Goal: Task Accomplishment & Management: Use online tool/utility

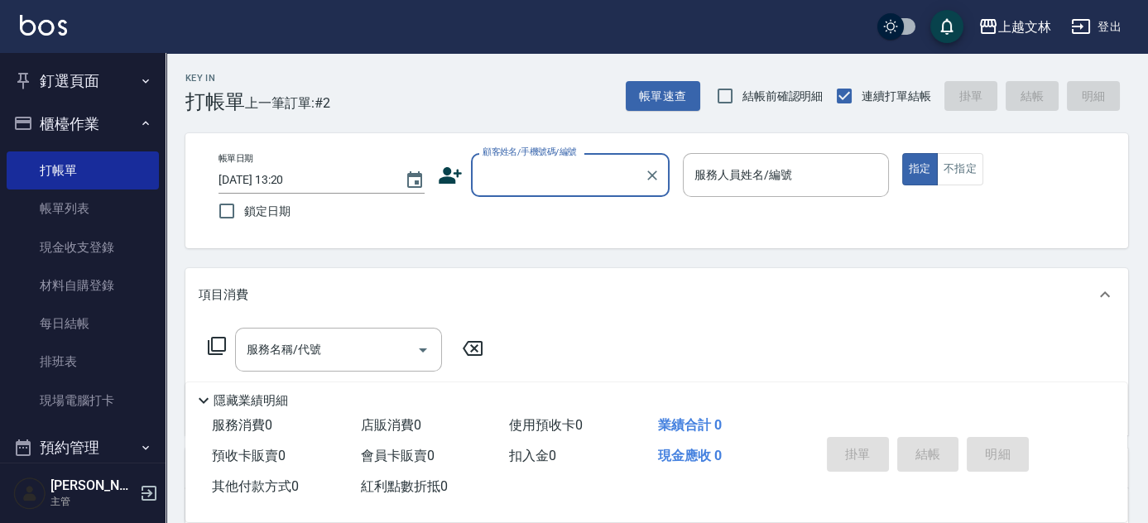
scroll to position [103, 0]
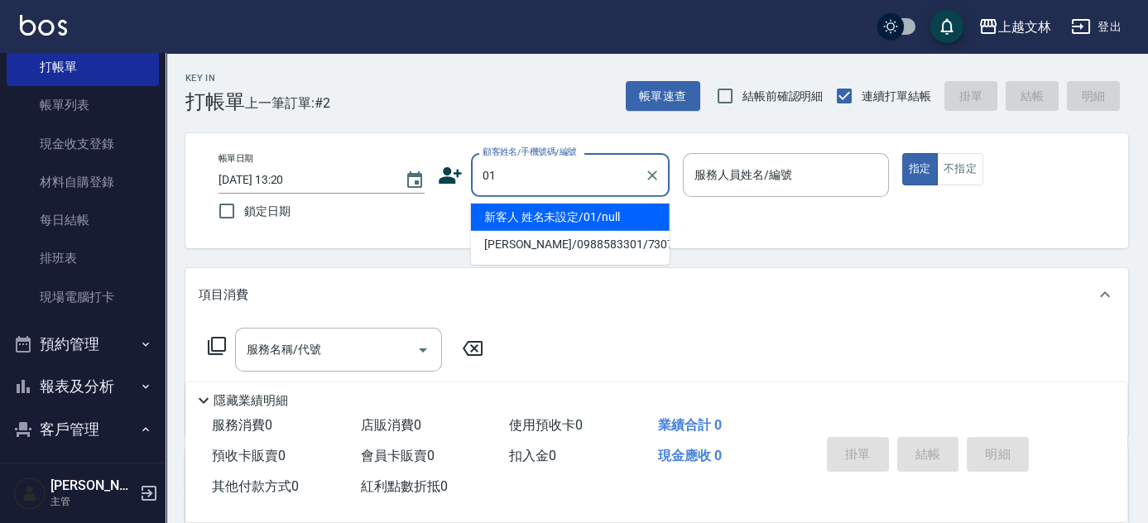
type input "新客人 姓名未設定/01/null"
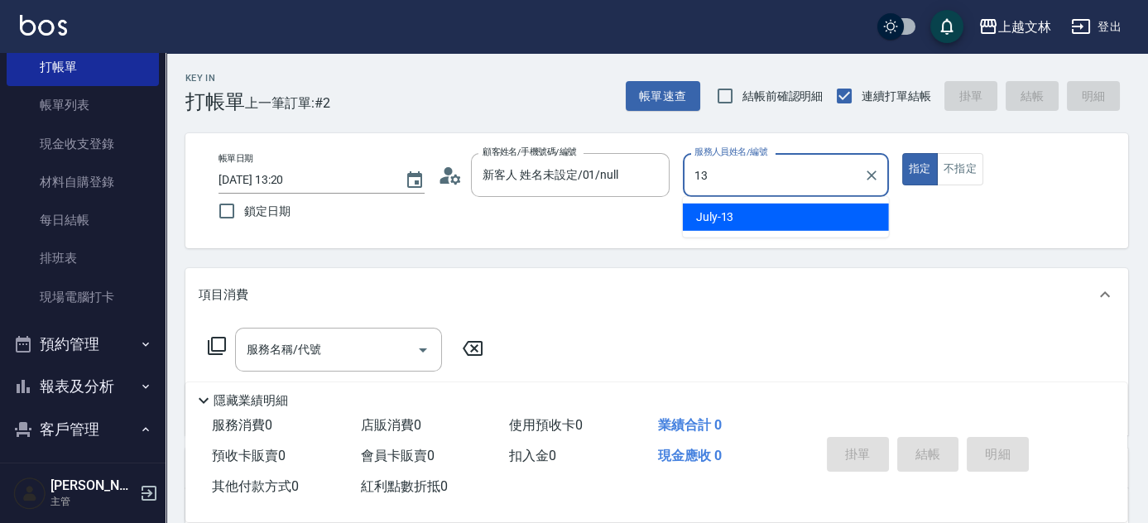
type input "July-13"
type button "true"
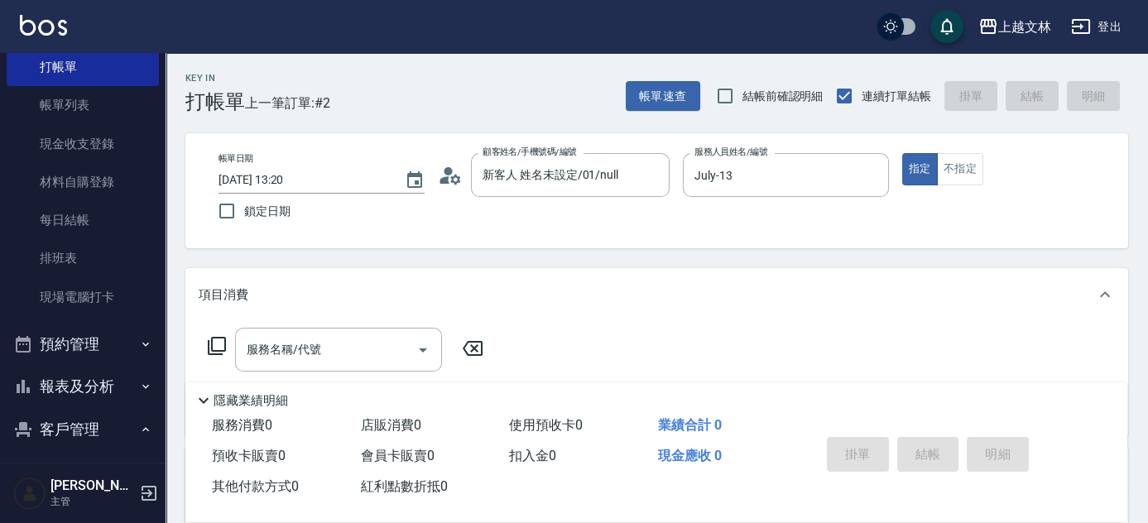
click at [218, 346] on icon at bounding box center [217, 346] width 20 height 20
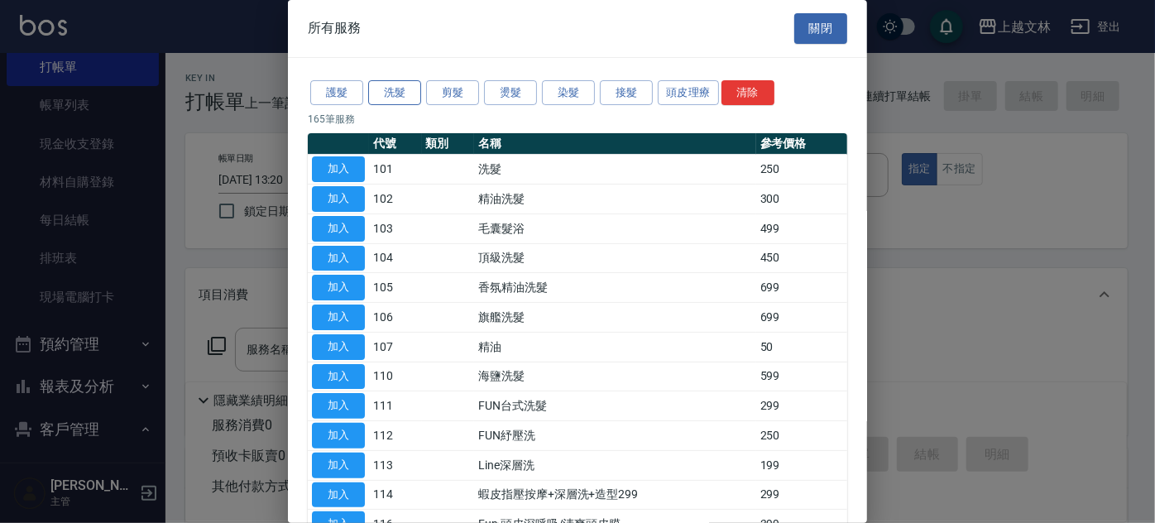
click at [406, 98] on button "洗髮" at bounding box center [394, 93] width 53 height 26
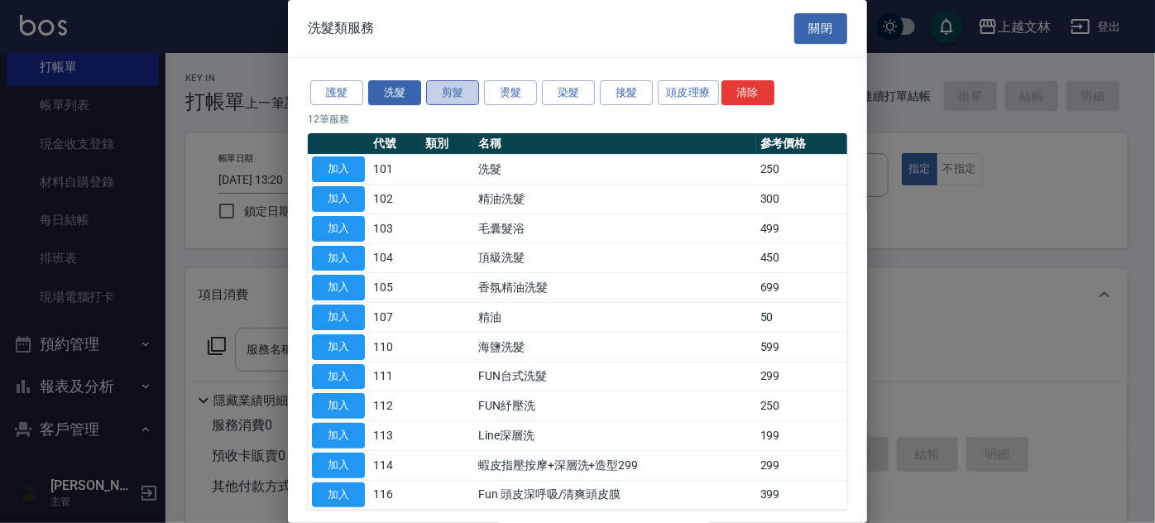
click at [433, 95] on button "剪髮" at bounding box center [452, 93] width 53 height 26
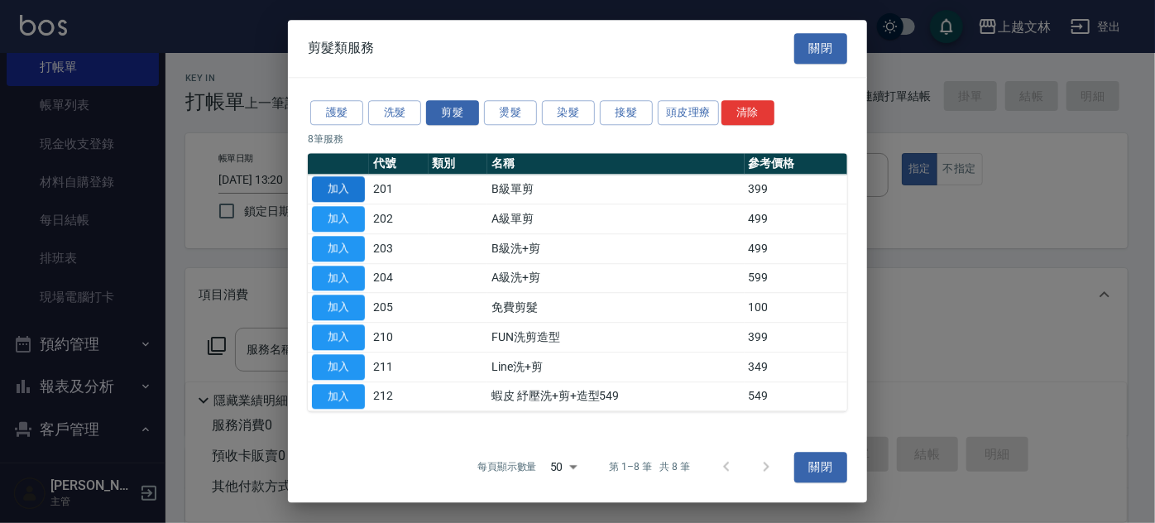
click at [333, 189] on button "加入" at bounding box center [338, 190] width 53 height 26
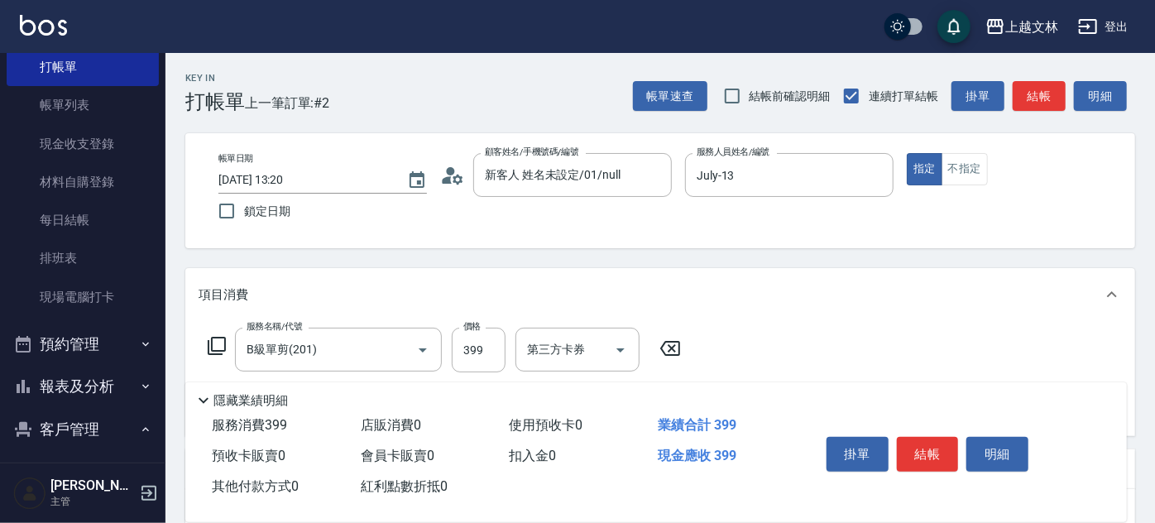
type input "B級單剪(201)"
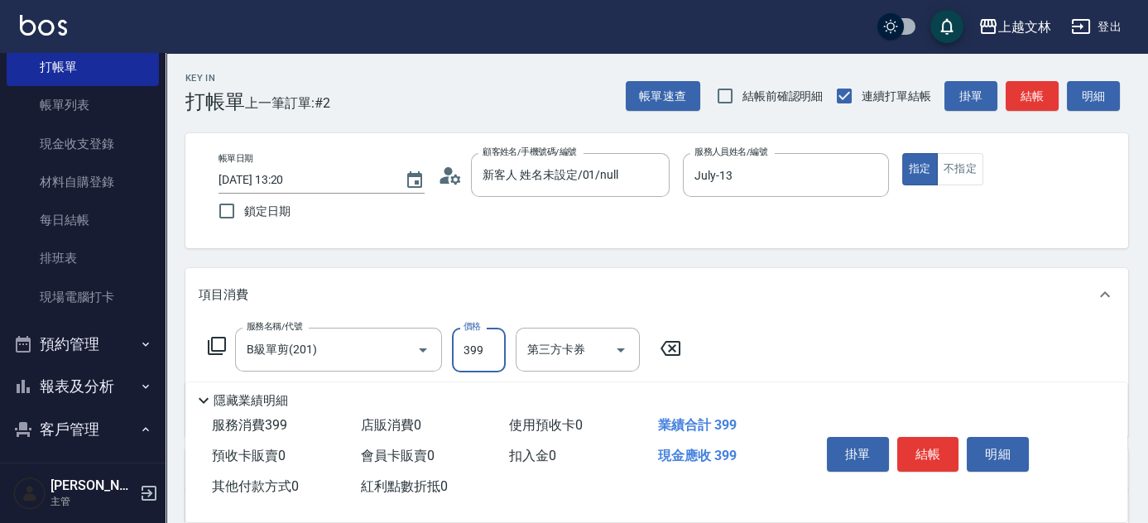
click at [474, 352] on input "399" at bounding box center [479, 350] width 54 height 45
type input "1099"
click at [933, 453] on button "結帳" at bounding box center [928, 454] width 62 height 35
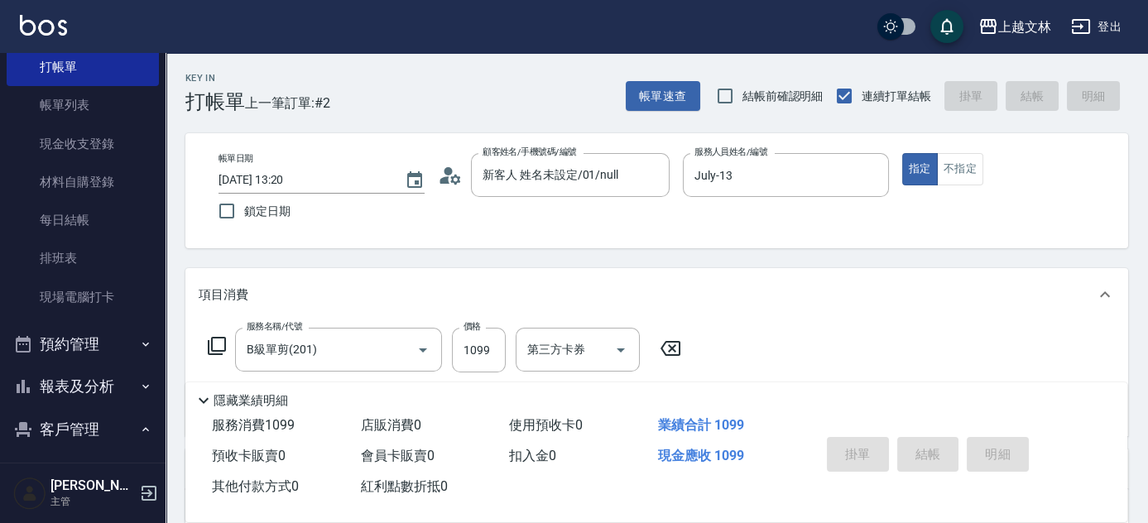
type input "[DATE] 14:34"
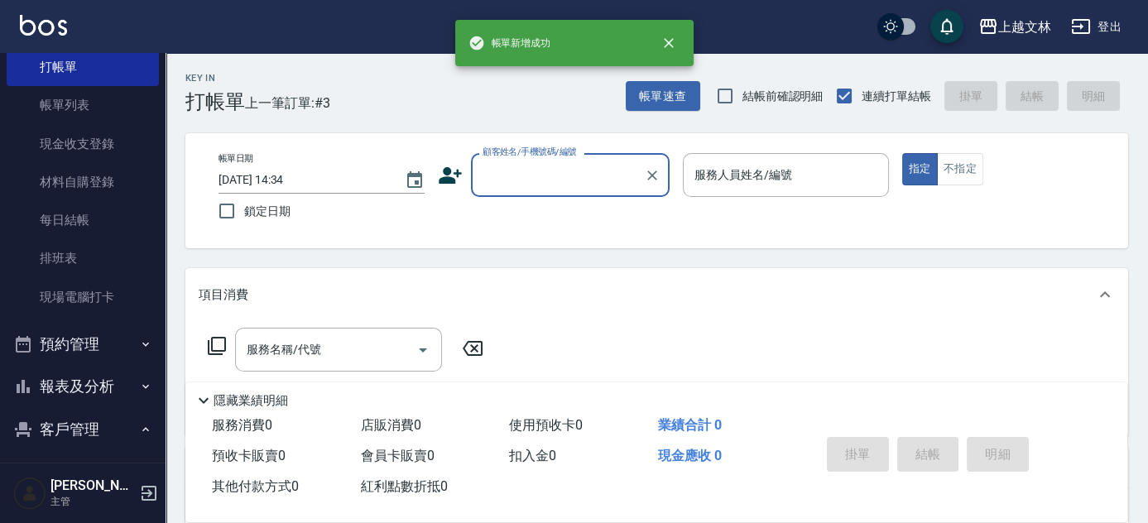
scroll to position [0, 0]
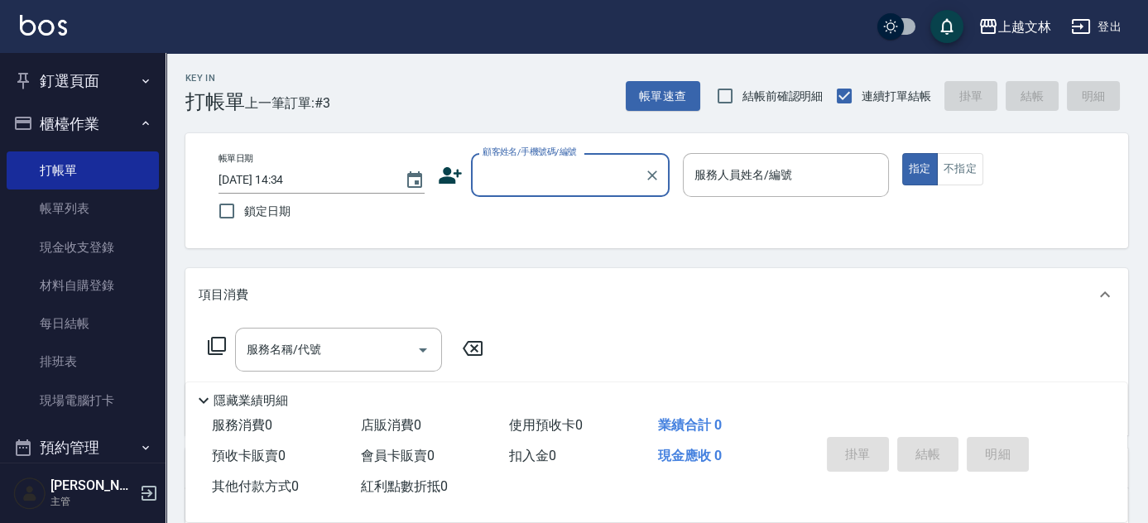
click at [114, 116] on button "櫃檯作業" at bounding box center [83, 124] width 152 height 43
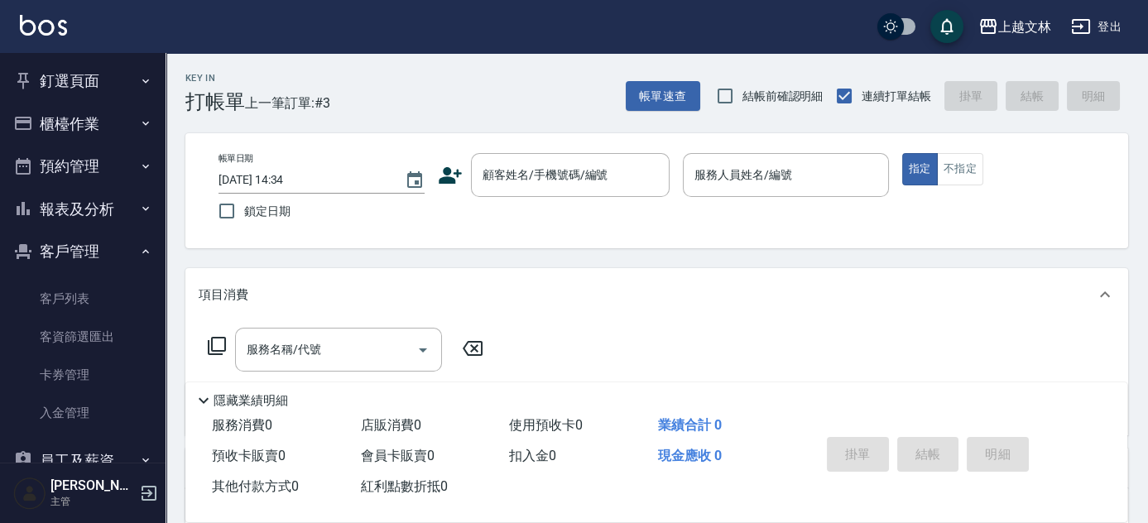
click at [144, 257] on button "客戶管理" at bounding box center [83, 251] width 152 height 43
click at [549, 186] on input "顧客姓名/手機號碼/編號" at bounding box center [557, 175] width 159 height 29
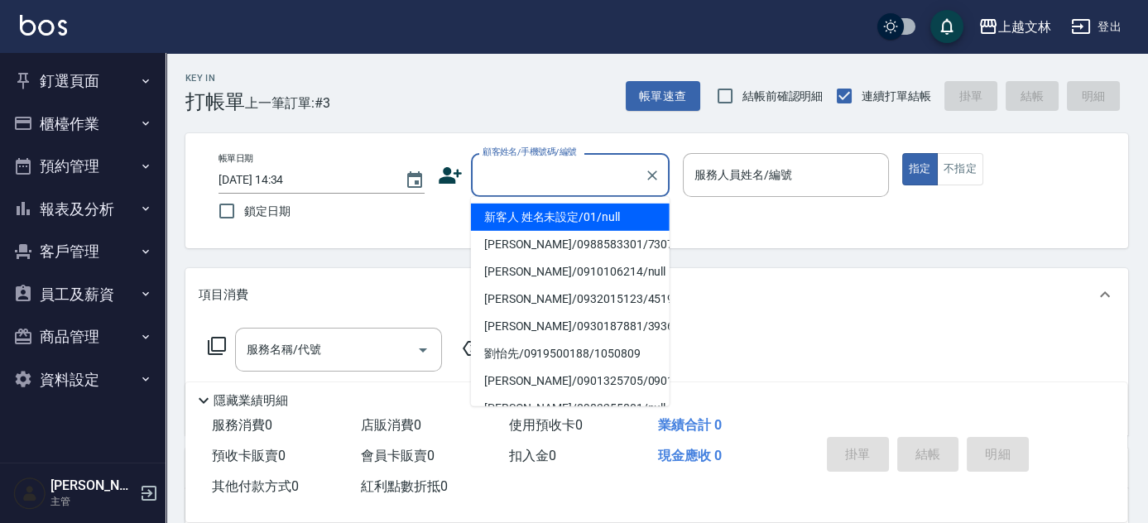
click at [573, 212] on li "新客人 姓名未設定/01/null" at bounding box center [570, 217] width 199 height 27
type input "新客人 姓名未設定/01/null"
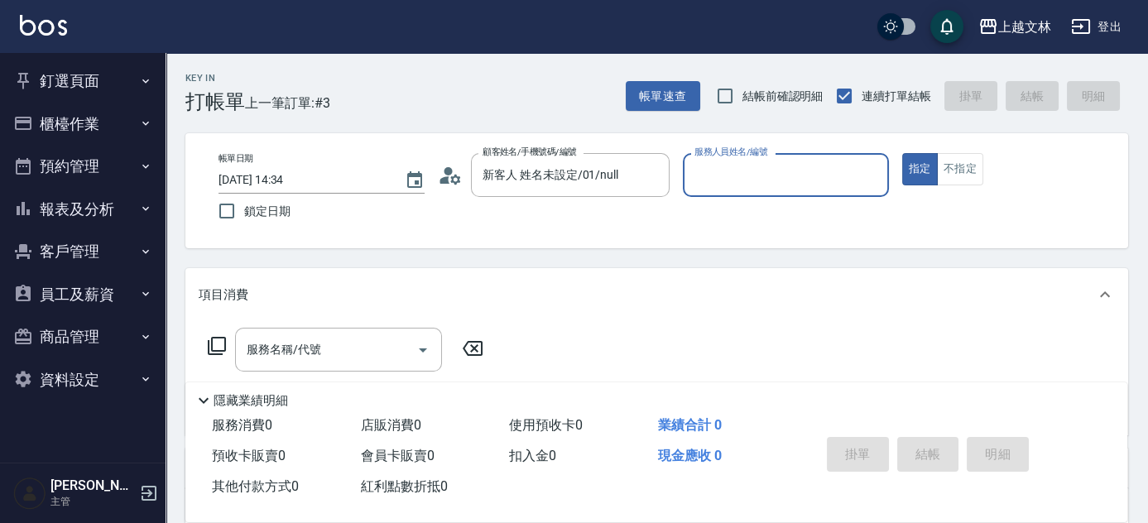
click at [687, 185] on div "服務人員姓名/編號" at bounding box center [786, 175] width 206 height 44
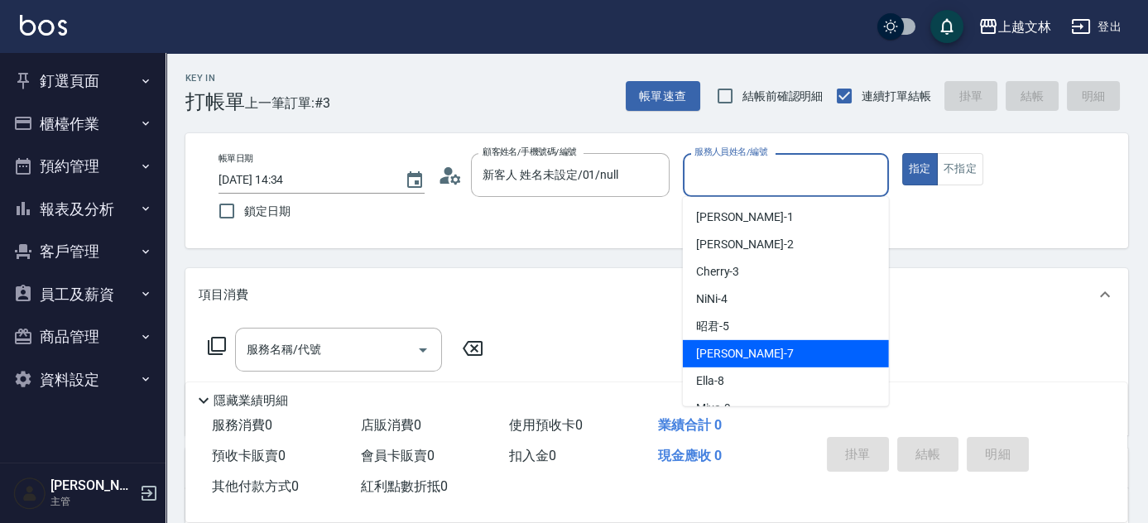
click at [739, 359] on span "Tiffany -7" at bounding box center [745, 353] width 98 height 17
type input "Tiffany-7"
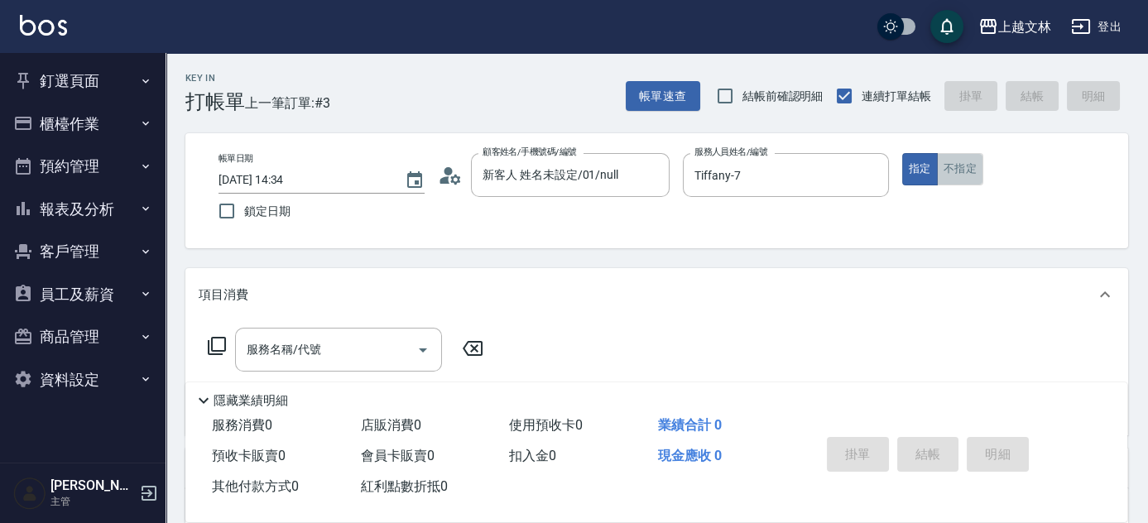
click at [964, 171] on button "不指定" at bounding box center [960, 169] width 46 height 32
click at [348, 372] on div "服務名稱/代號 服務名稱/代號" at bounding box center [346, 375] width 295 height 94
click at [348, 355] on input "服務名稱/代號" at bounding box center [325, 349] width 167 height 29
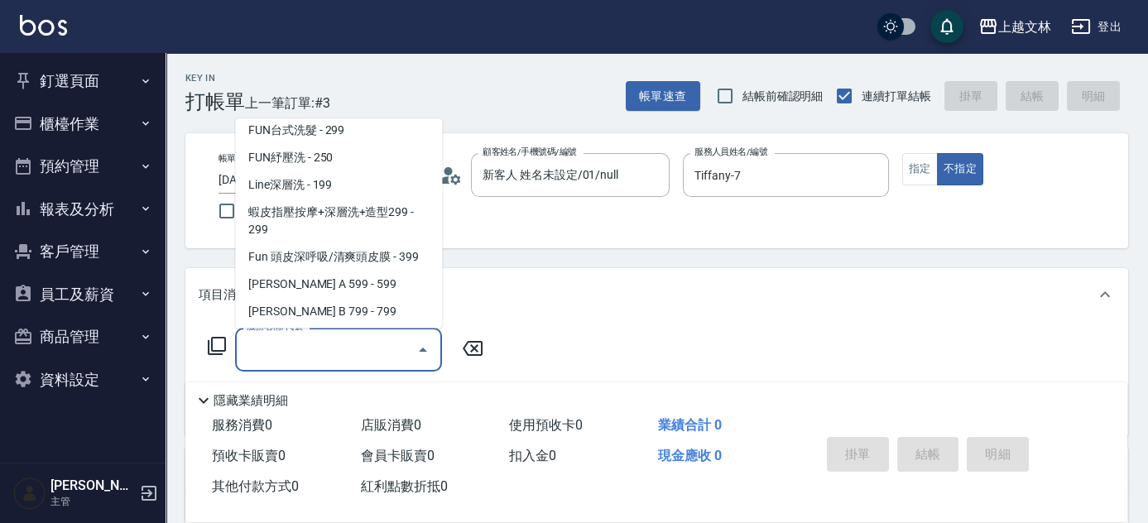
scroll to position [366, 0]
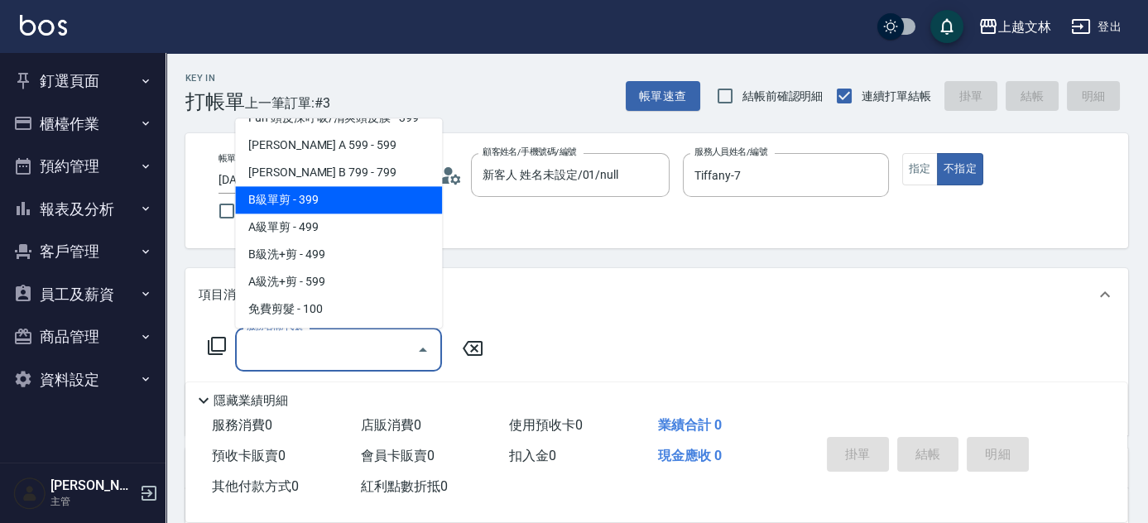
click at [352, 209] on span "B級單剪 - 399" at bounding box center [338, 200] width 207 height 27
type input "B級單剪(201)"
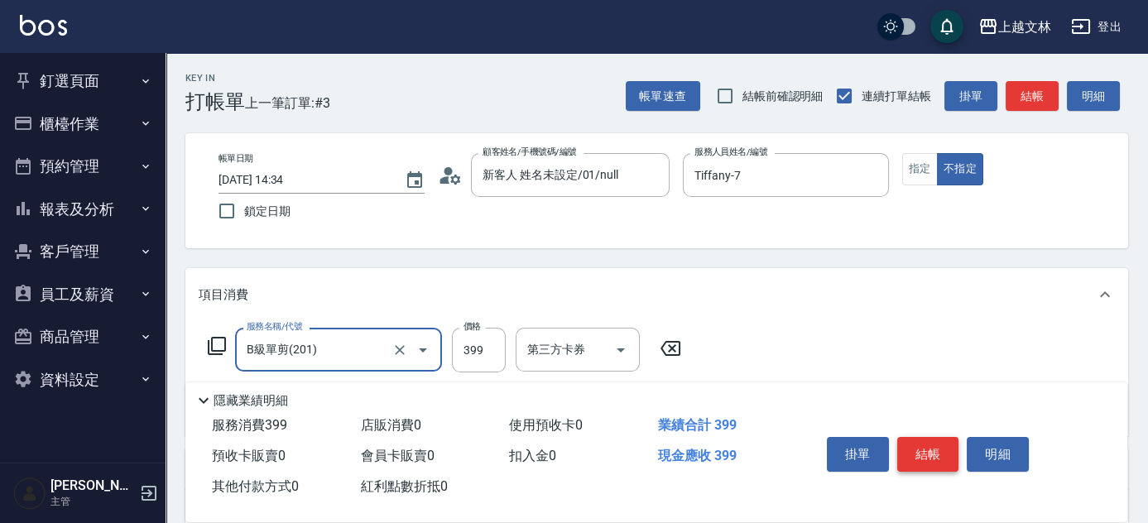
click at [911, 443] on button "結帳" at bounding box center [928, 454] width 62 height 35
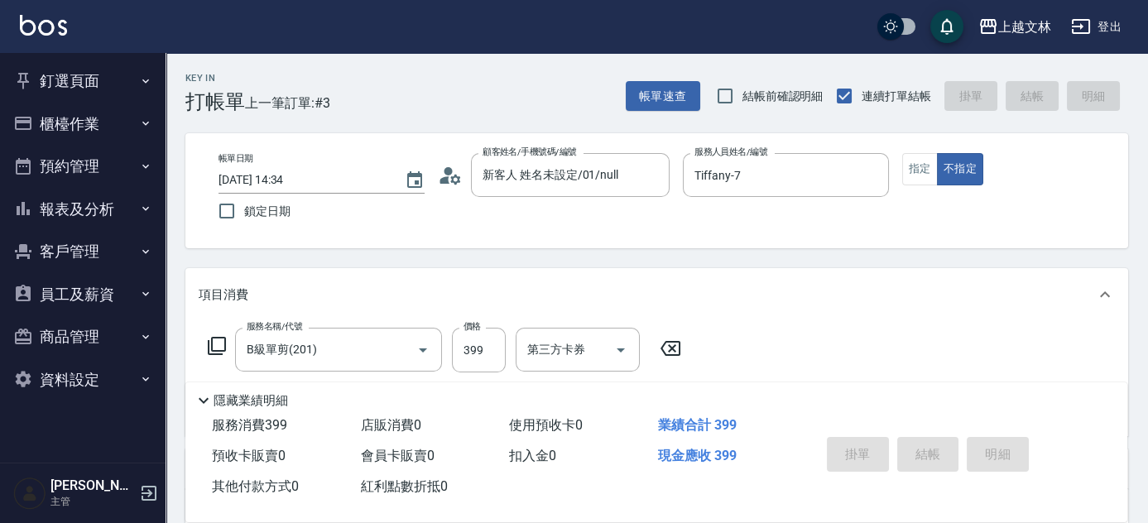
type input "[DATE] 14:37"
